Goal: Information Seeking & Learning: Learn about a topic

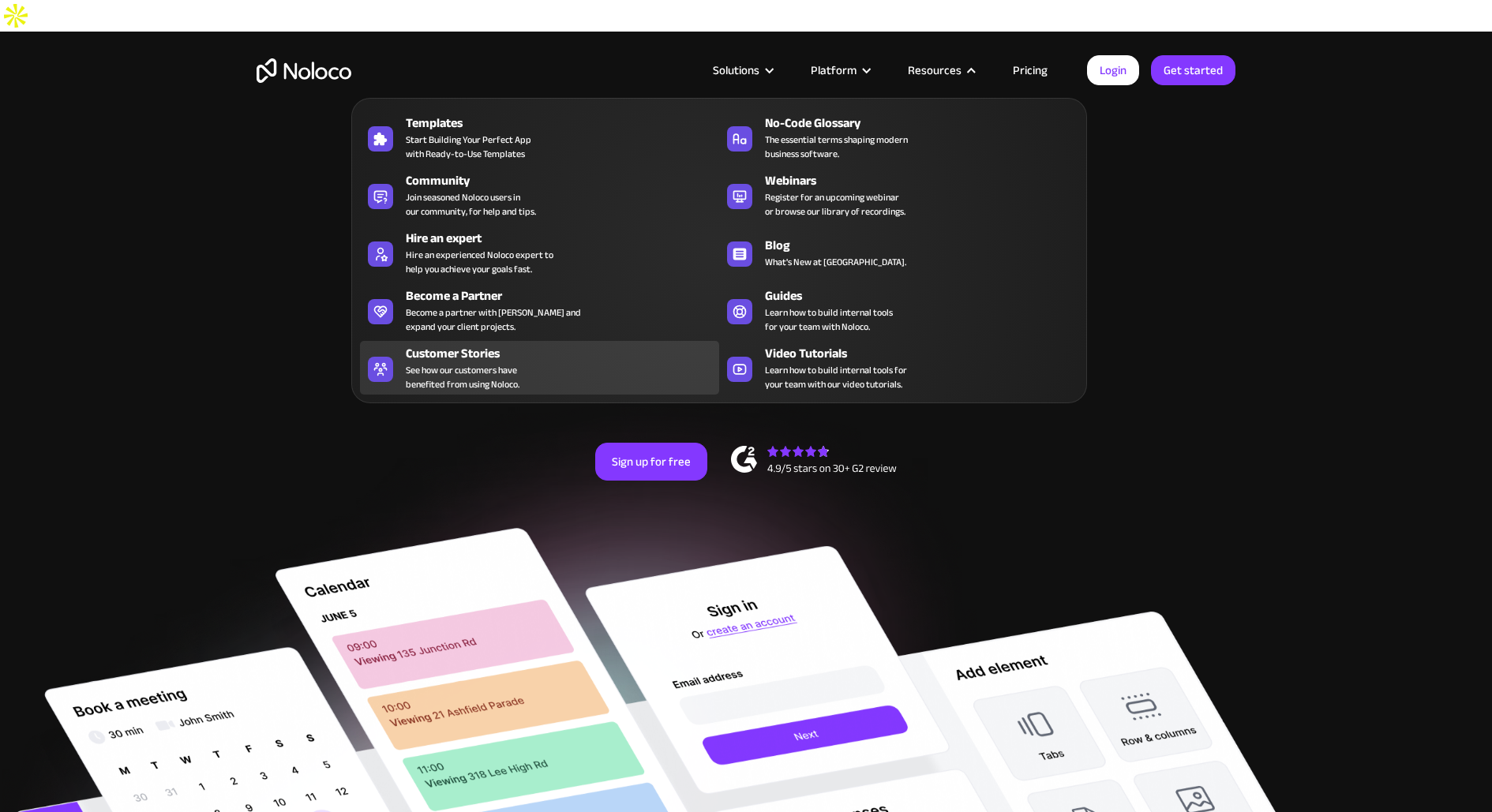
click at [558, 359] on div "Customer Stories" at bounding box center [565, 353] width 320 height 19
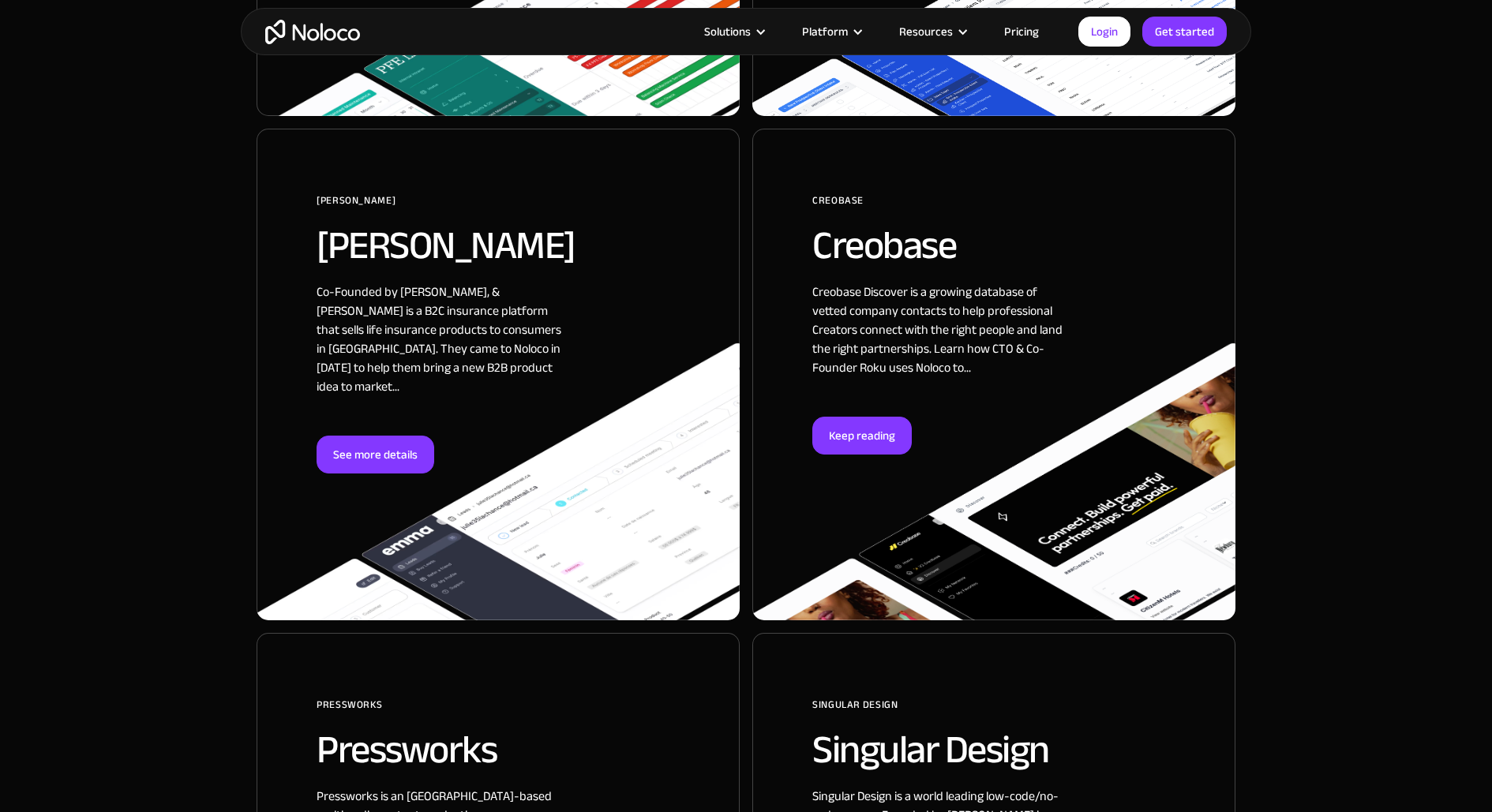
scroll to position [2735, 0]
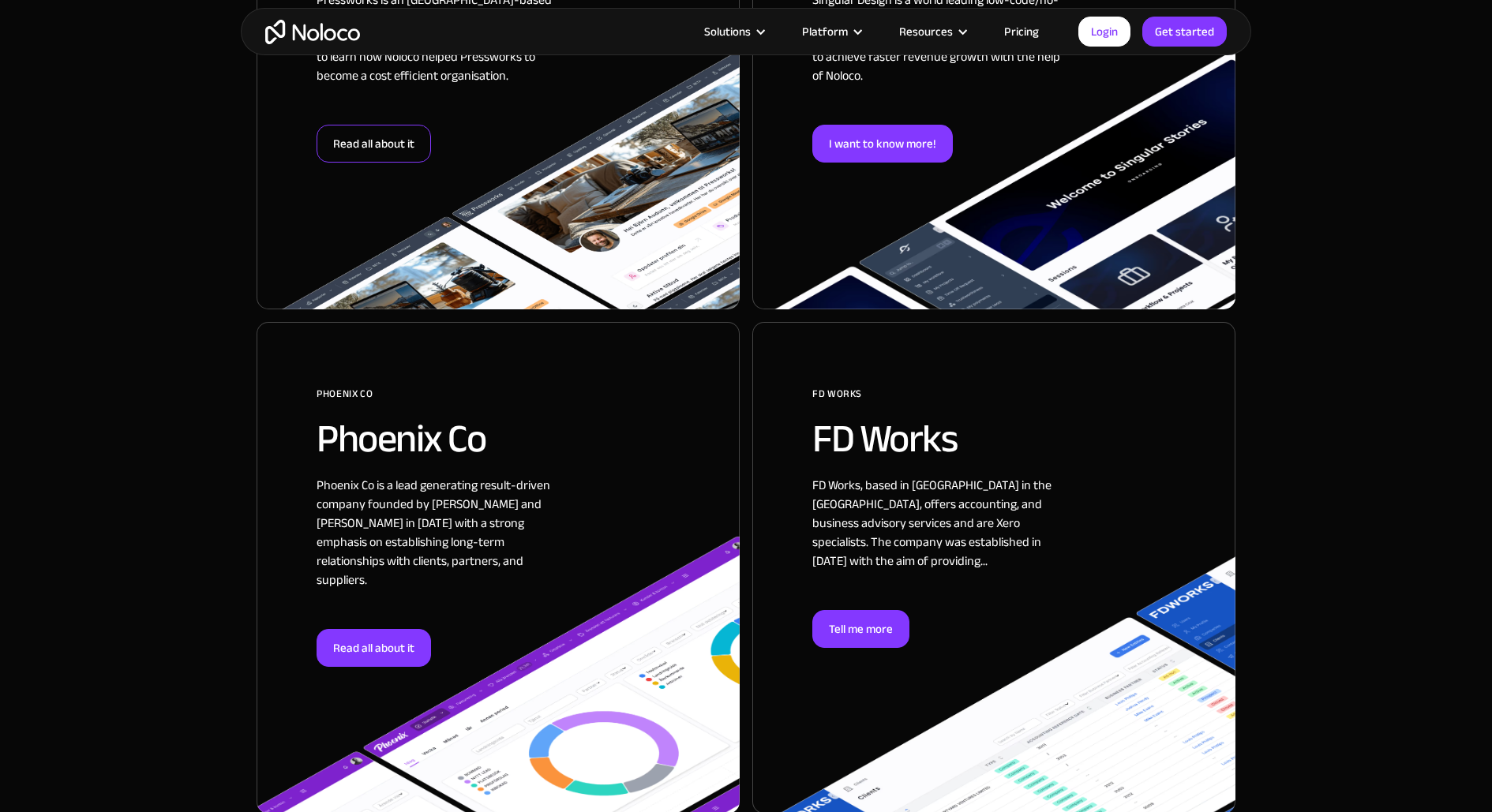
click at [373, 125] on div "Read all about it" at bounding box center [374, 143] width 114 height 38
